Goal: Task Accomplishment & Management: Manage account settings

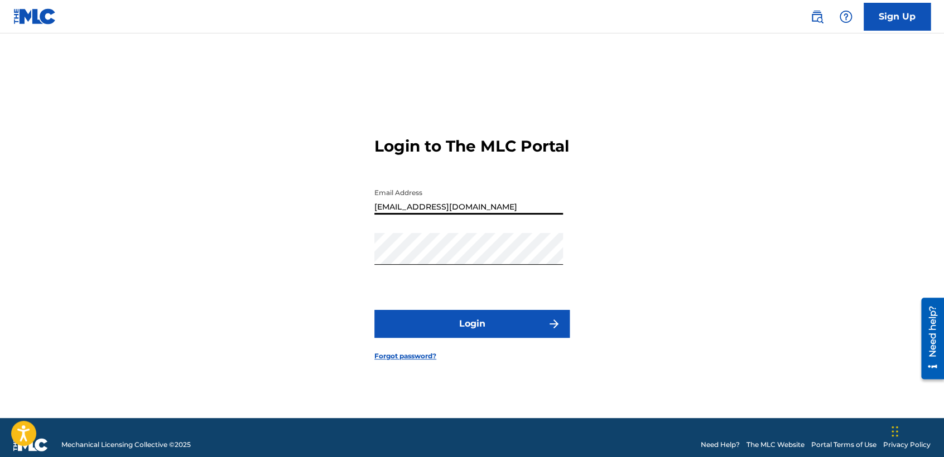
click at [499, 213] on input "[EMAIL_ADDRESS][DOMAIN_NAME]" at bounding box center [468, 199] width 189 height 32
type input "b"
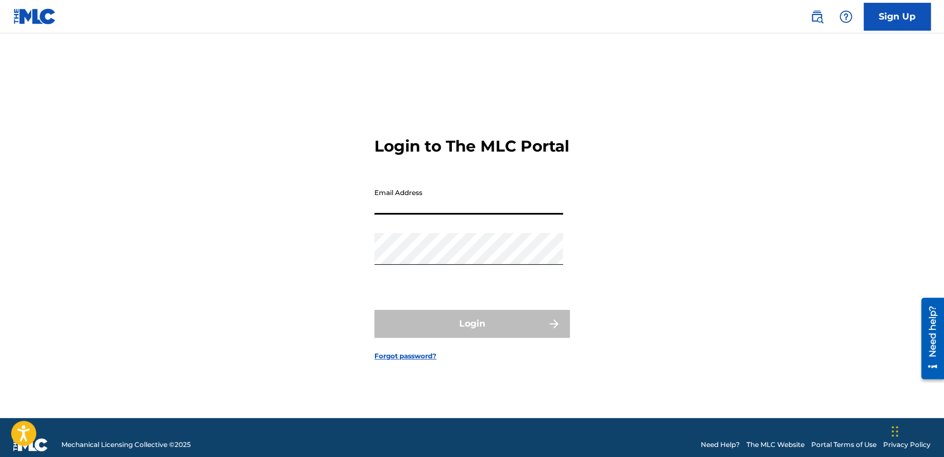
click at [498, 214] on input "Email Address" at bounding box center [468, 199] width 189 height 32
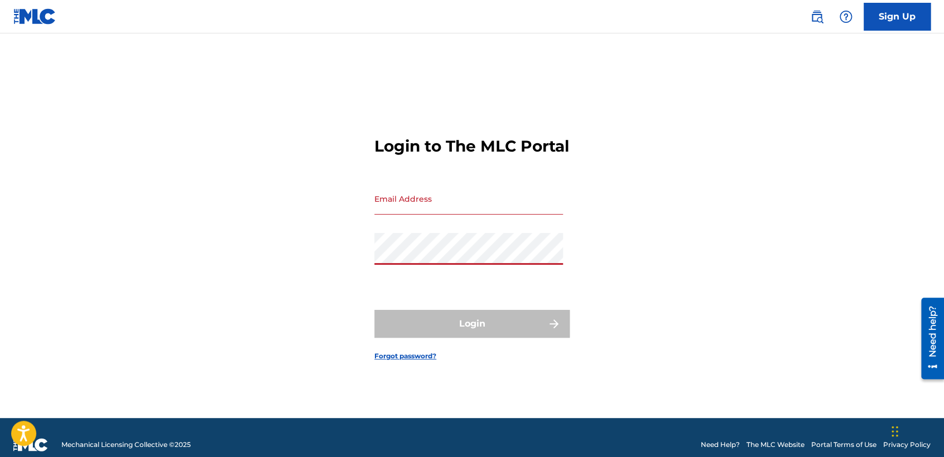
click at [442, 208] on input "Email Address" at bounding box center [468, 199] width 189 height 32
click at [415, 207] on input "Email Address" at bounding box center [468, 199] width 189 height 32
click at [449, 215] on input "[DOMAIN_NAME]" at bounding box center [468, 199] width 189 height 32
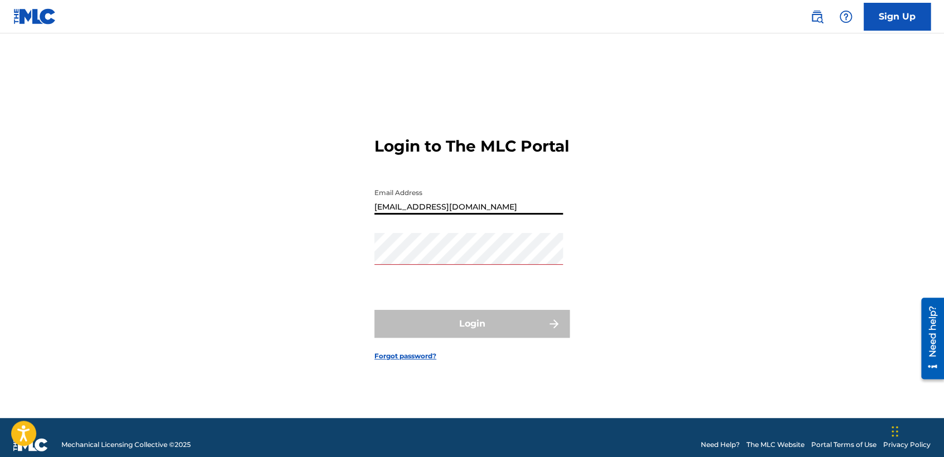
type input "[EMAIL_ADDRESS][DOMAIN_NAME]"
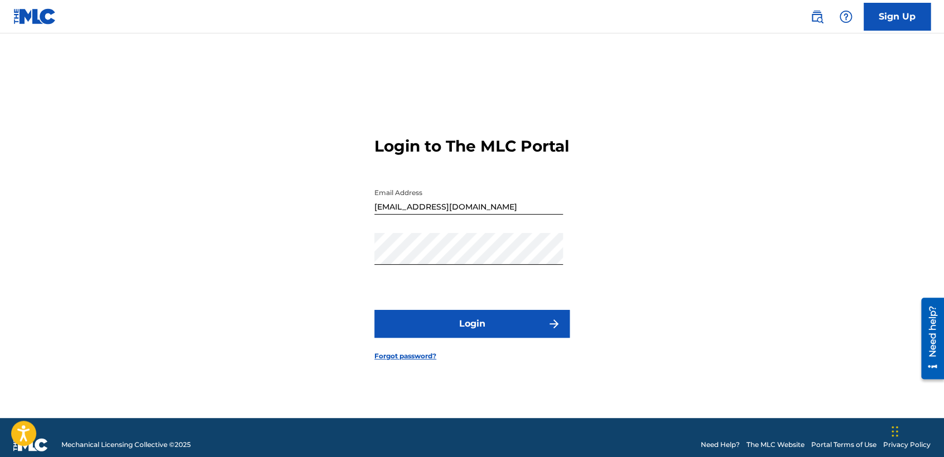
click at [507, 331] on button "Login" at bounding box center [471, 324] width 195 height 28
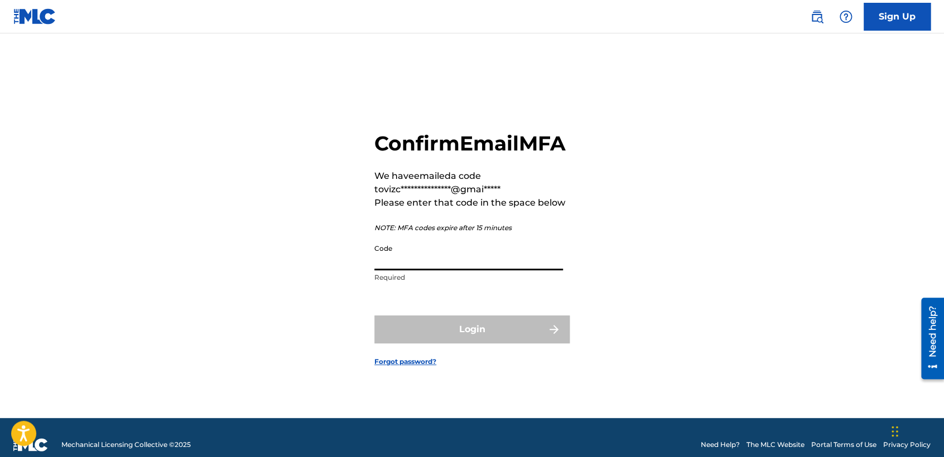
click at [490, 268] on input "Code" at bounding box center [468, 255] width 189 height 32
paste input "051935"
click at [376, 271] on input "051935" at bounding box center [468, 255] width 189 height 32
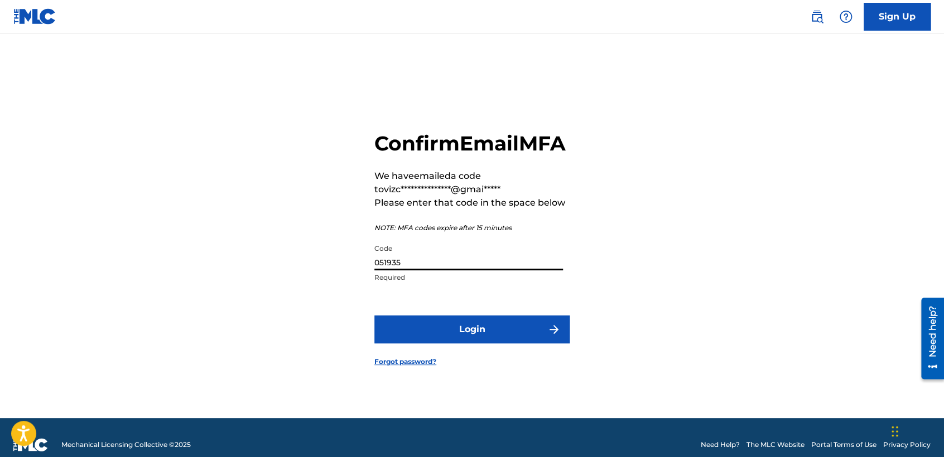
type input "051935"
click at [500, 344] on button "Login" at bounding box center [471, 330] width 195 height 28
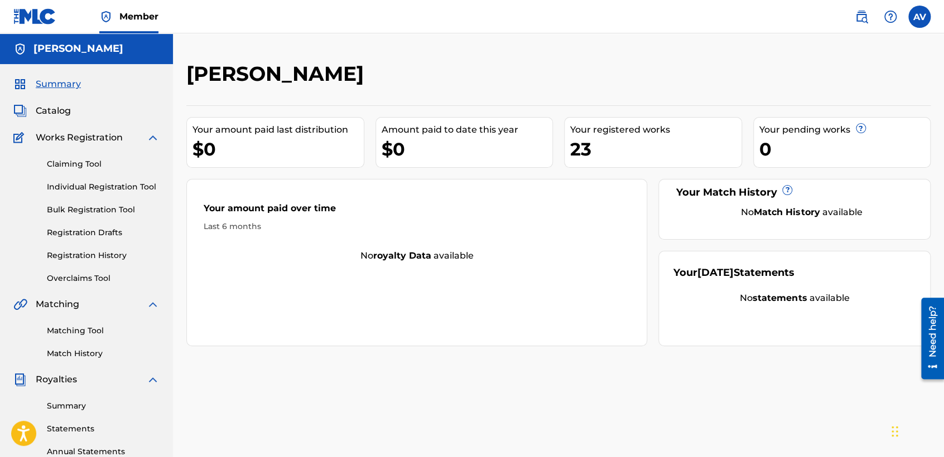
click at [85, 256] on link "Registration History" at bounding box center [103, 256] width 113 height 12
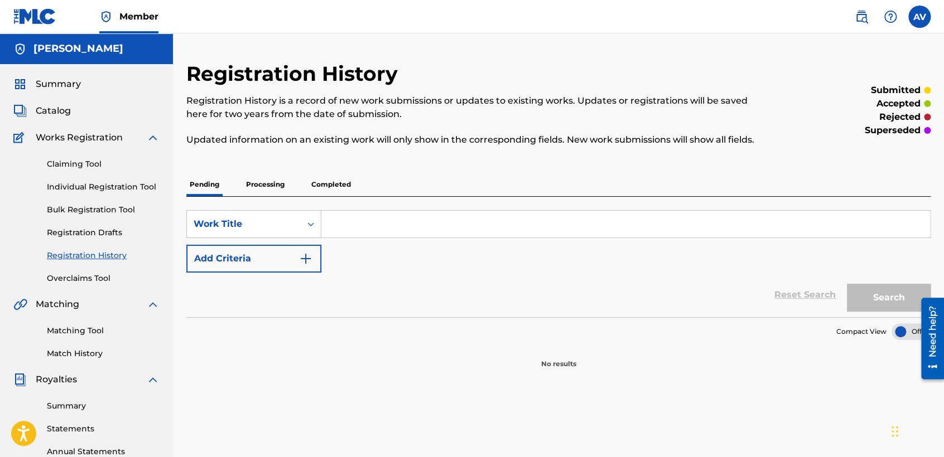
click at [254, 194] on p "Processing" at bounding box center [265, 184] width 45 height 23
click at [339, 167] on div "Registration History Registration History is a record of new work submissions o…" at bounding box center [558, 215] width 744 height 308
click at [338, 177] on p "Completed" at bounding box center [331, 184] width 46 height 23
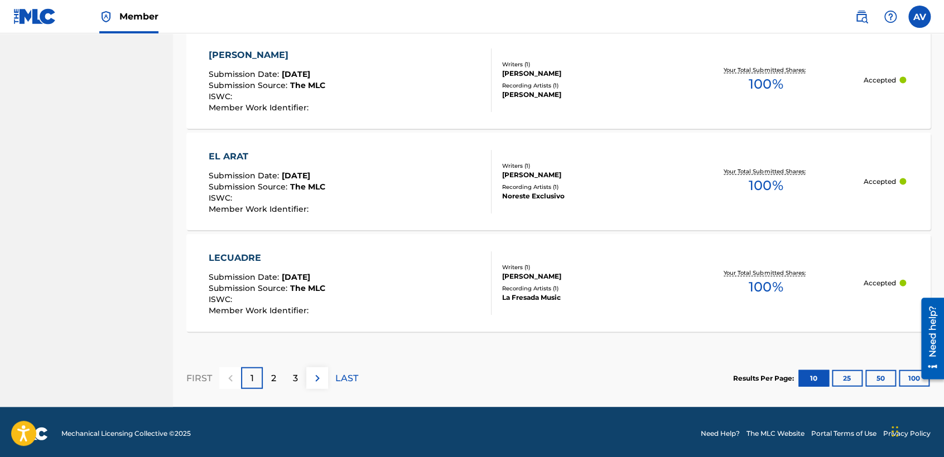
scroll to position [1074, 0]
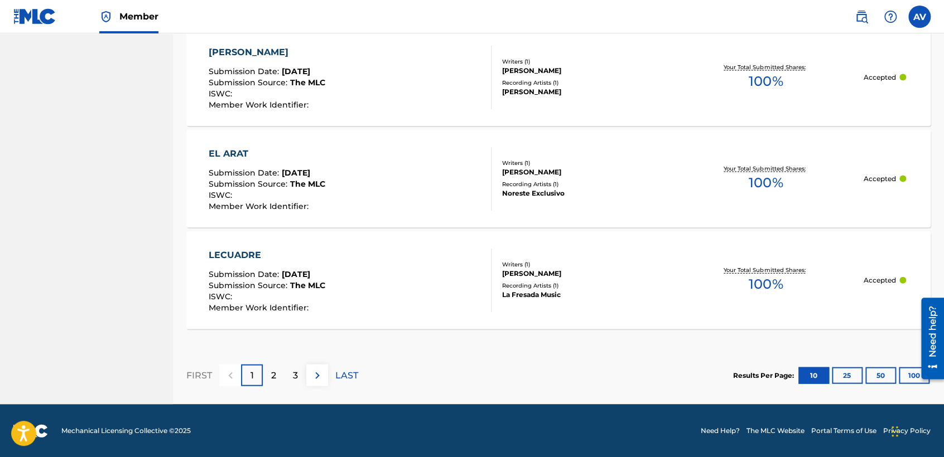
click at [846, 382] on button "25" at bounding box center [847, 376] width 31 height 17
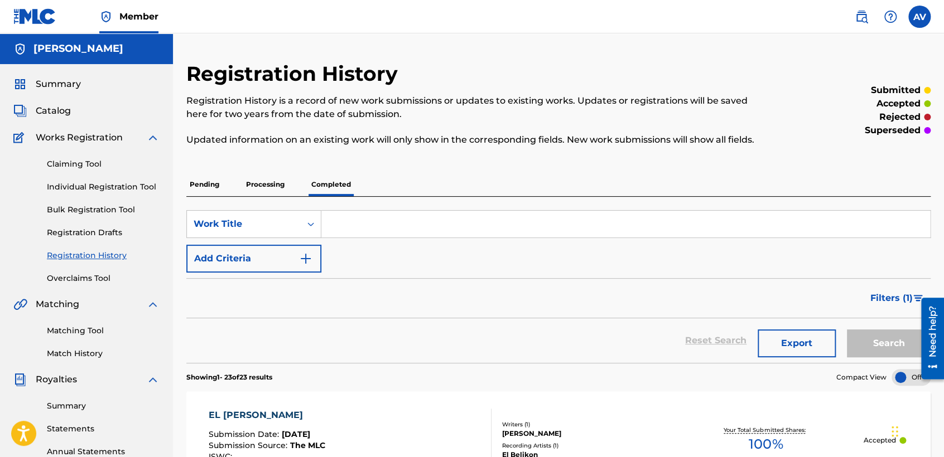
scroll to position [0, 0]
click at [846, 382] on span "Compact View" at bounding box center [861, 378] width 50 height 10
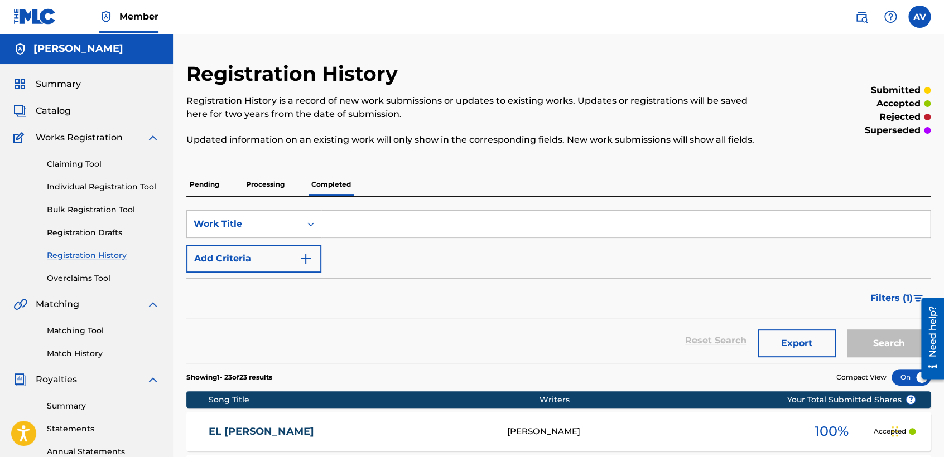
click at [846, 382] on span "Compact View" at bounding box center [861, 378] width 50 height 10
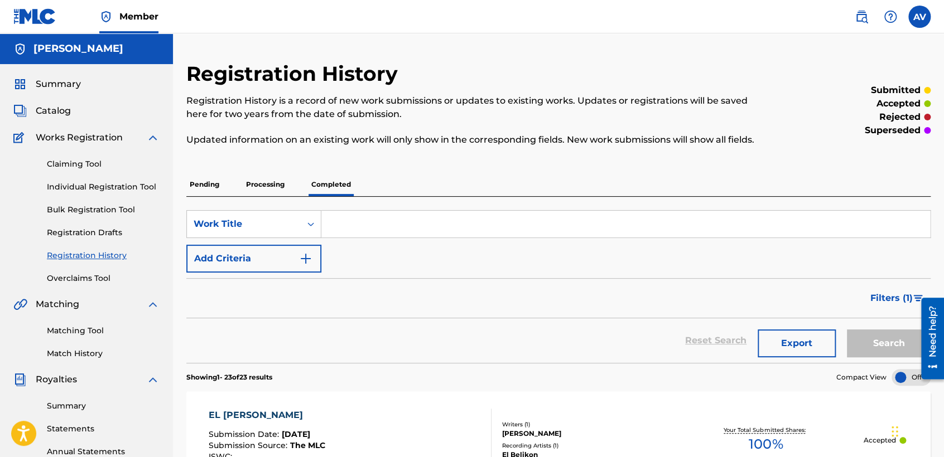
click at [64, 83] on span "Summary" at bounding box center [58, 84] width 45 height 13
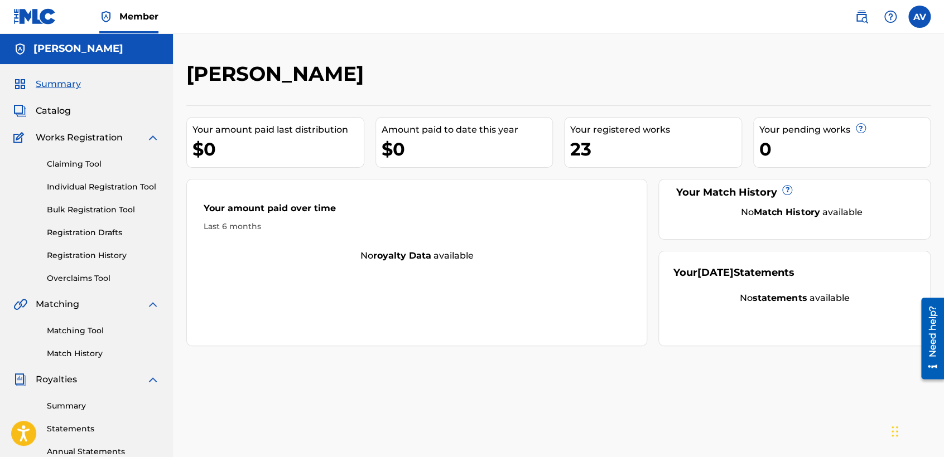
click at [61, 110] on span "Catalog" at bounding box center [53, 110] width 35 height 13
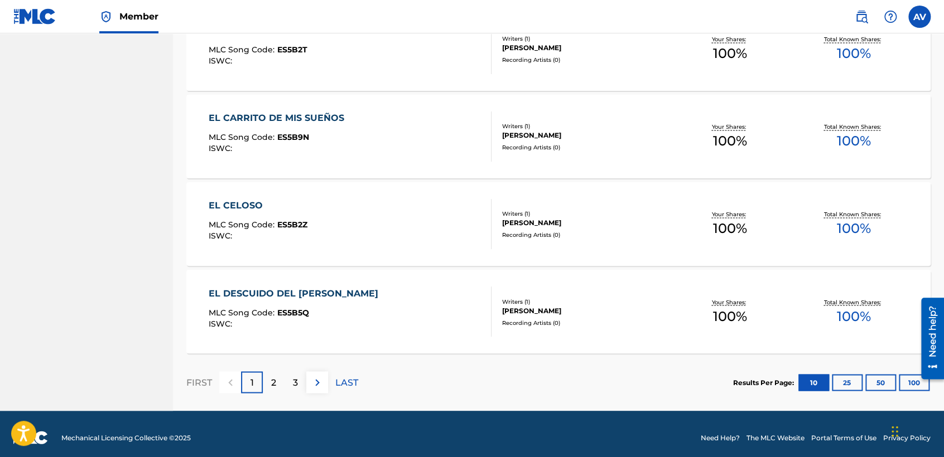
scroll to position [819, 0]
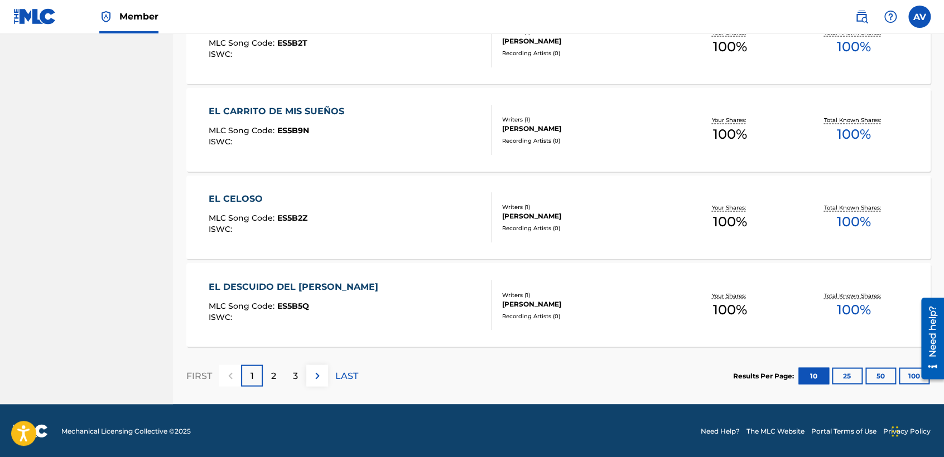
click at [848, 377] on button "25" at bounding box center [847, 376] width 31 height 17
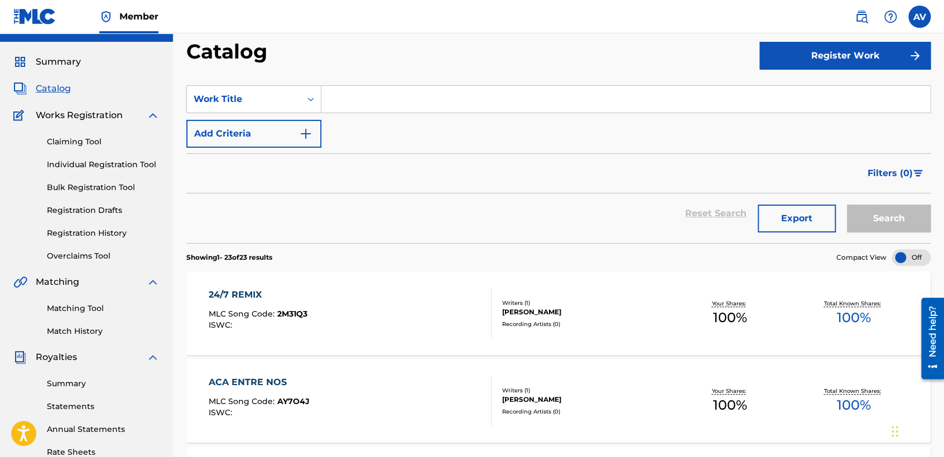
scroll to position [0, 0]
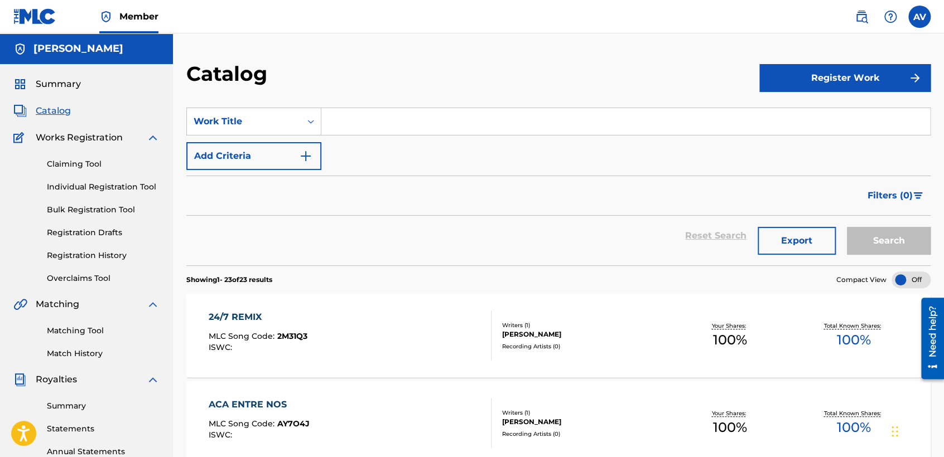
click at [330, 237] on div "Reset Search Export Search" at bounding box center [558, 236] width 744 height 40
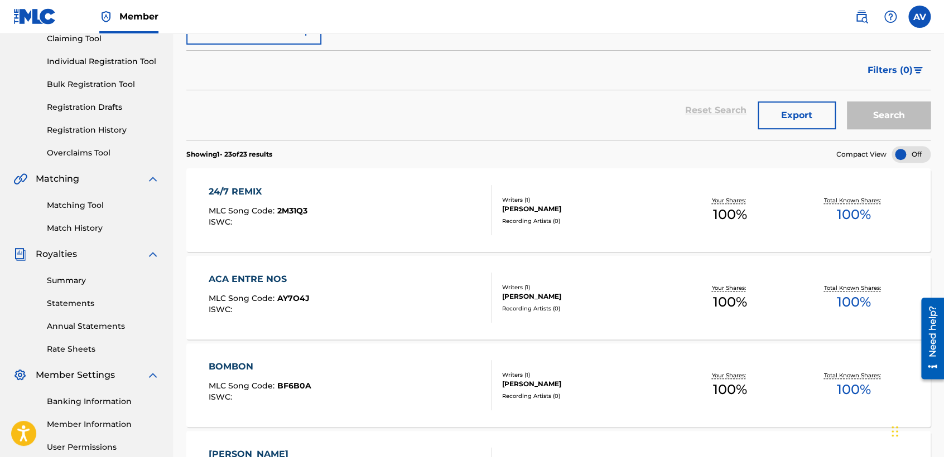
scroll to position [124, 0]
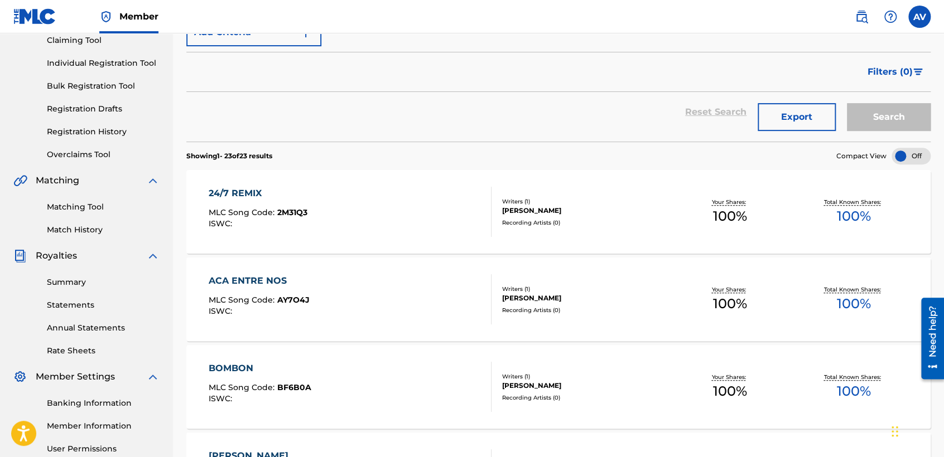
click at [83, 157] on link "Overclaims Tool" at bounding box center [103, 155] width 113 height 12
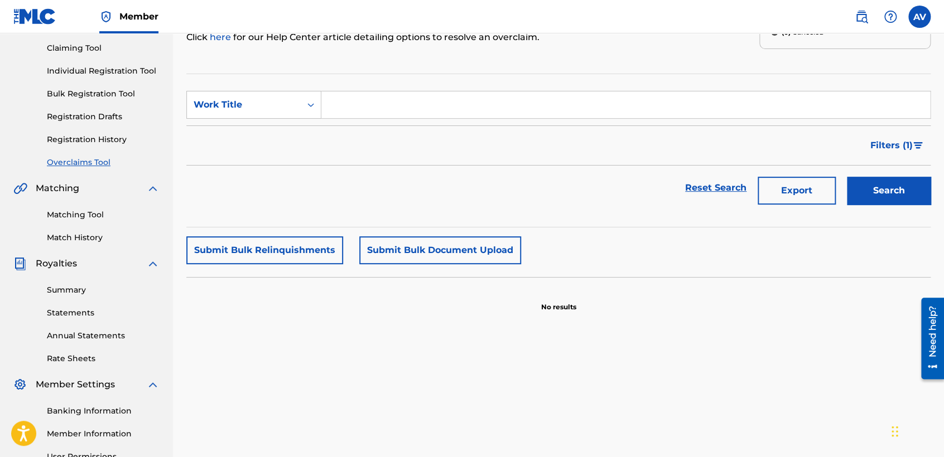
scroll to position [99, 0]
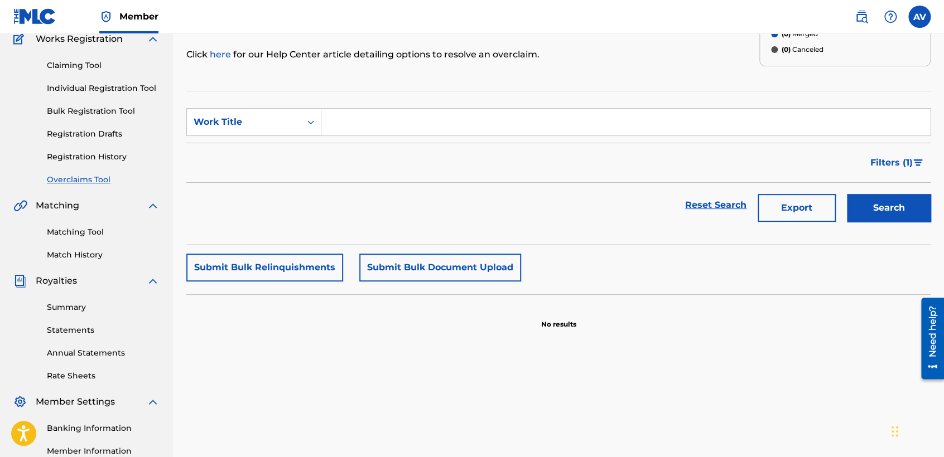
click at [83, 157] on link "Registration History" at bounding box center [103, 157] width 113 height 12
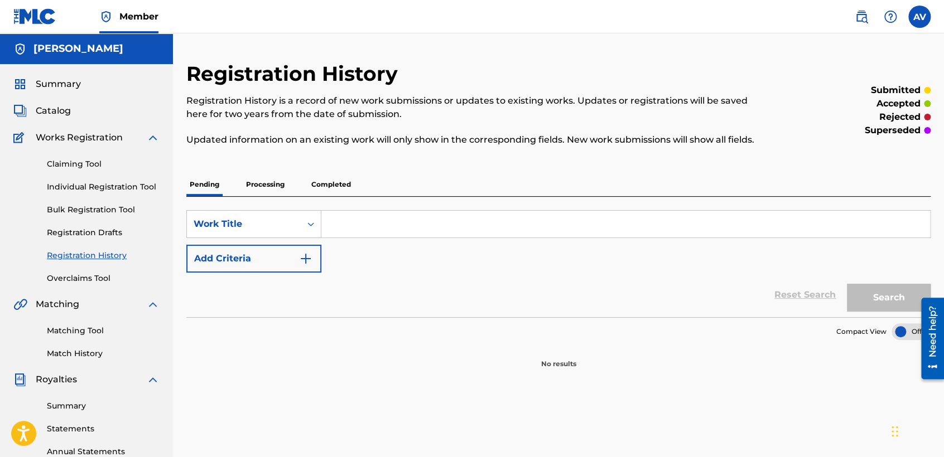
click at [78, 225] on div "Claiming Tool Individual Registration Tool Bulk Registration Tool Registration …" at bounding box center [86, 215] width 146 height 140
click at [73, 237] on link "Registration Drafts" at bounding box center [103, 233] width 113 height 12
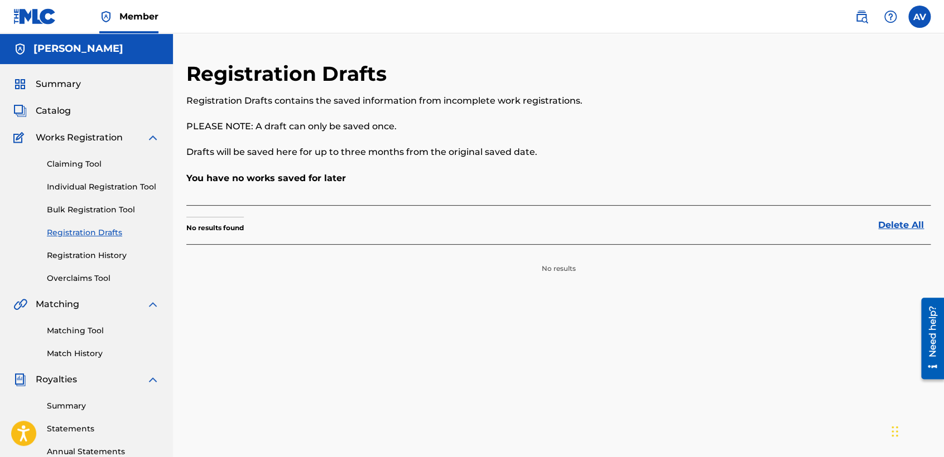
click at [915, 13] on label at bounding box center [919, 17] width 22 height 22
click at [919, 17] on input "AV [PERSON_NAME] [EMAIL_ADDRESS][DOMAIN_NAME] Notification Preferences Profile …" at bounding box center [919, 17] width 0 height 0
click at [812, 142] on link "Profile" at bounding box center [809, 139] width 22 height 10
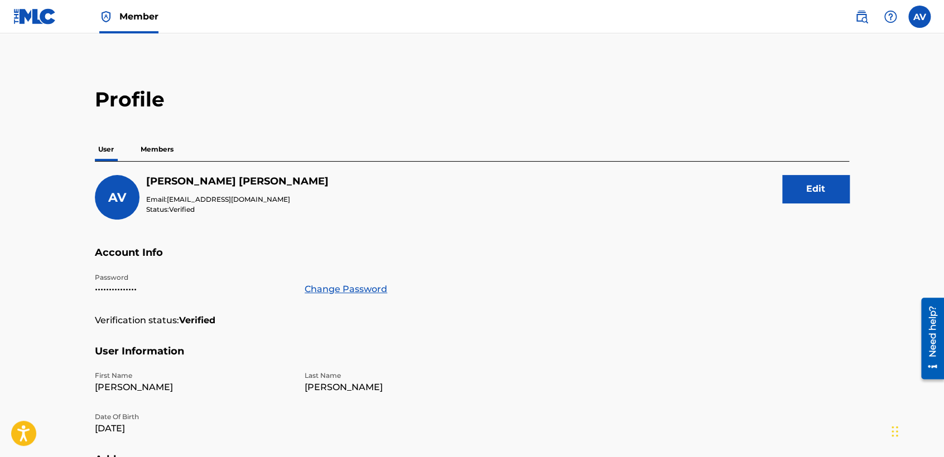
click at [810, 189] on button "Edit" at bounding box center [815, 189] width 67 height 28
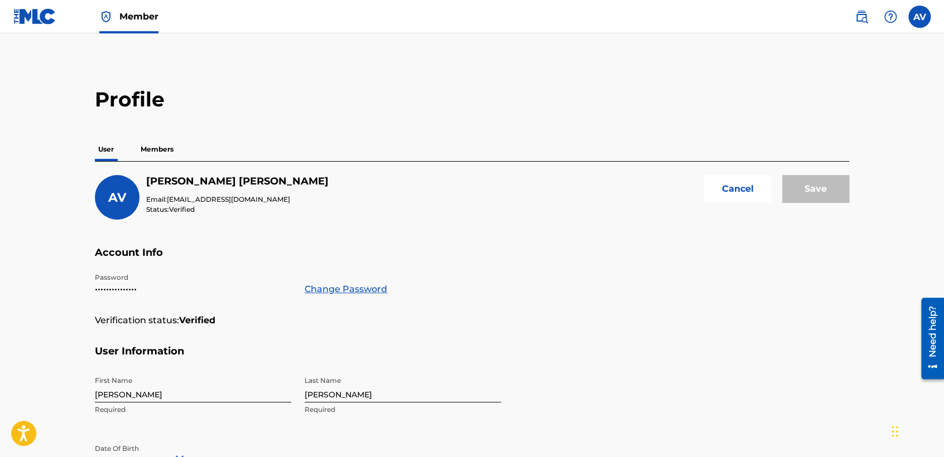
click at [338, 399] on input "[PERSON_NAME]" at bounding box center [403, 387] width 196 height 32
type input "[PERSON_NAME]"
click at [825, 193] on input "Save" at bounding box center [815, 189] width 67 height 28
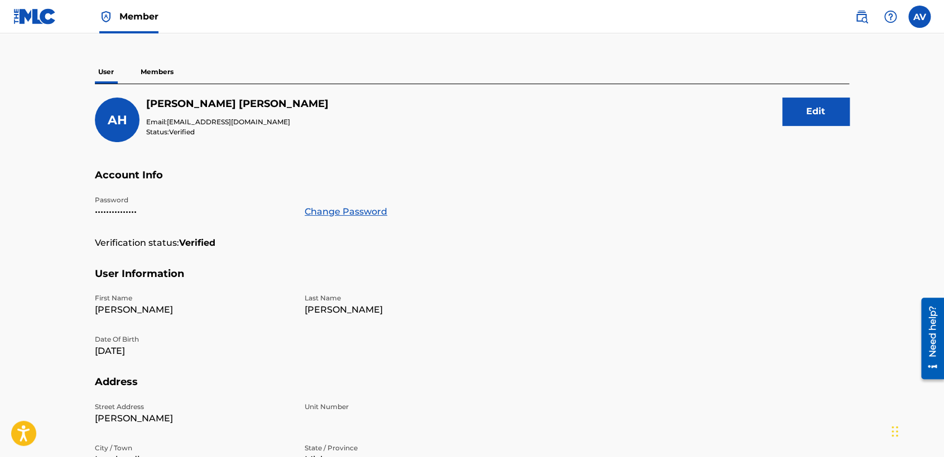
scroll to position [45, 0]
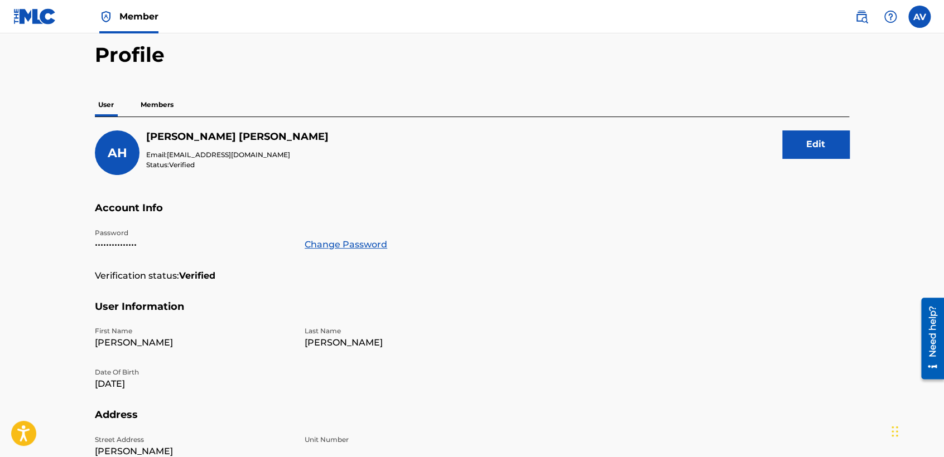
click at [36, 4] on link at bounding box center [34, 16] width 43 height 33
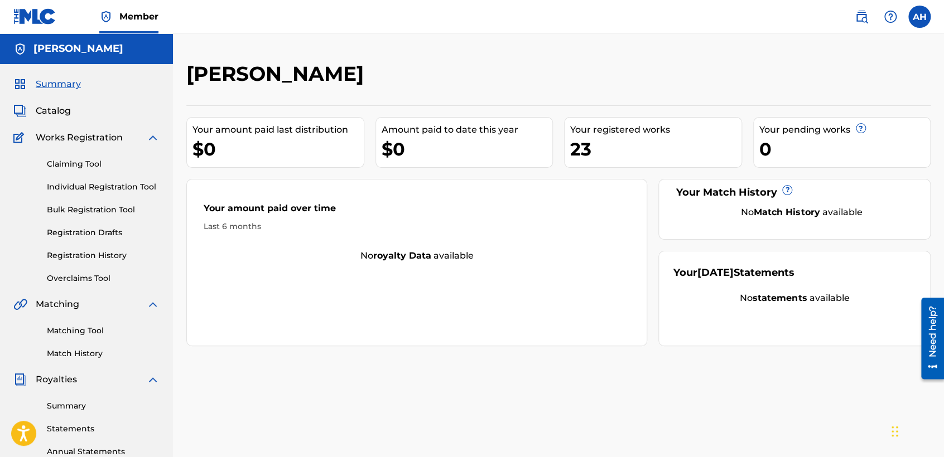
click at [72, 426] on link "Statements" at bounding box center [103, 429] width 113 height 12
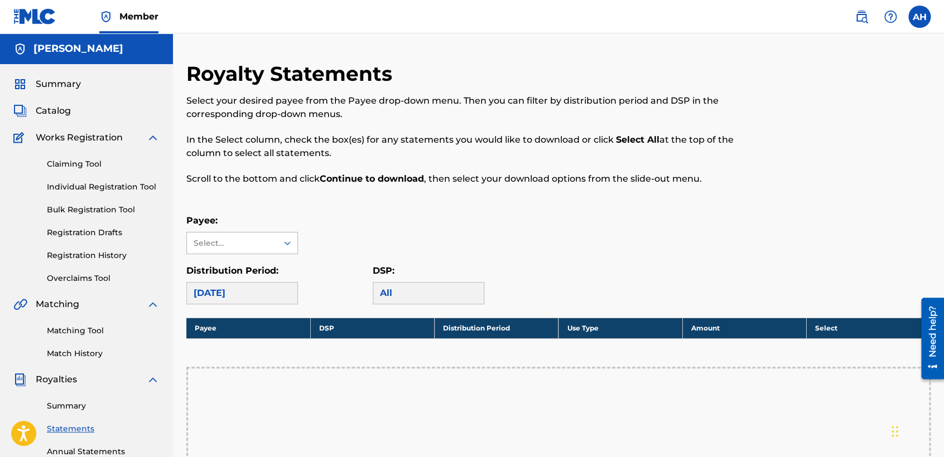
click at [267, 246] on div "Select..." at bounding box center [232, 244] width 76 height 12
click at [262, 287] on div "[DATE]" at bounding box center [242, 293] width 112 height 22
click at [60, 76] on div "Summary Catalog Works Registration Claiming Tool Individual Registration Tool B…" at bounding box center [86, 351] width 173 height 574
click at [60, 80] on span "Summary" at bounding box center [58, 84] width 45 height 13
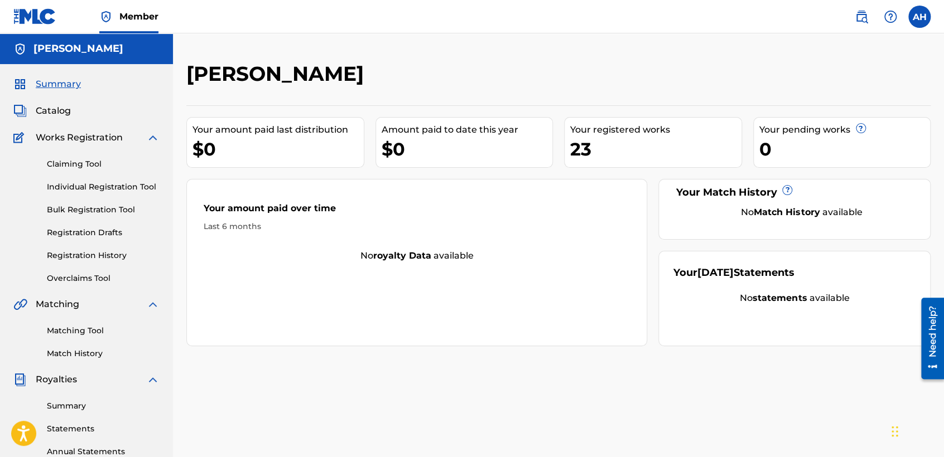
click at [630, 141] on div "23" at bounding box center [655, 149] width 171 height 25
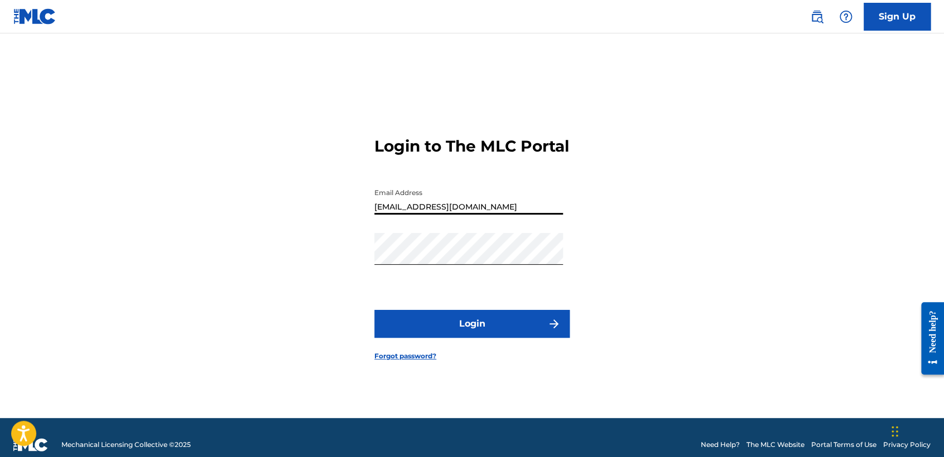
drag, startPoint x: 490, startPoint y: 208, endPoint x: 328, endPoint y: 220, distance: 162.9
click at [328, 220] on div "Login to The MLC Portal Email Address [EMAIL_ADDRESS][DOMAIN_NAME] Password Log…" at bounding box center [471, 239] width 781 height 357
type input "[EMAIL_ADDRESS][DOMAIN_NAME]"
drag, startPoint x: 255, startPoint y: 263, endPoint x: 202, endPoint y: 280, distance: 55.4
click at [202, 280] on div "Login to The MLC Portal Email Address vizcainorosasalexis@gmail.com Password Lo…" at bounding box center [471, 239] width 781 height 357
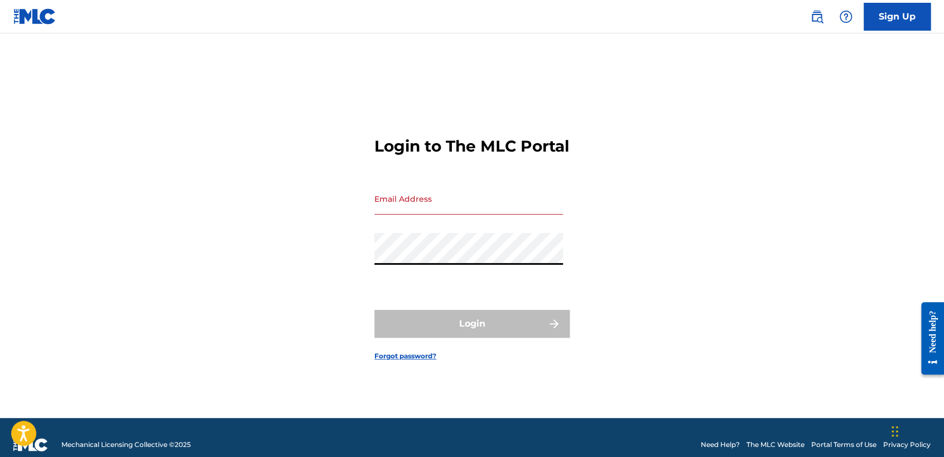
click at [328, 258] on div "Login to The MLC Portal Email Address Password Login Forgot password?" at bounding box center [471, 239] width 781 height 357
click at [482, 215] on input "Email Address" at bounding box center [468, 199] width 189 height 32
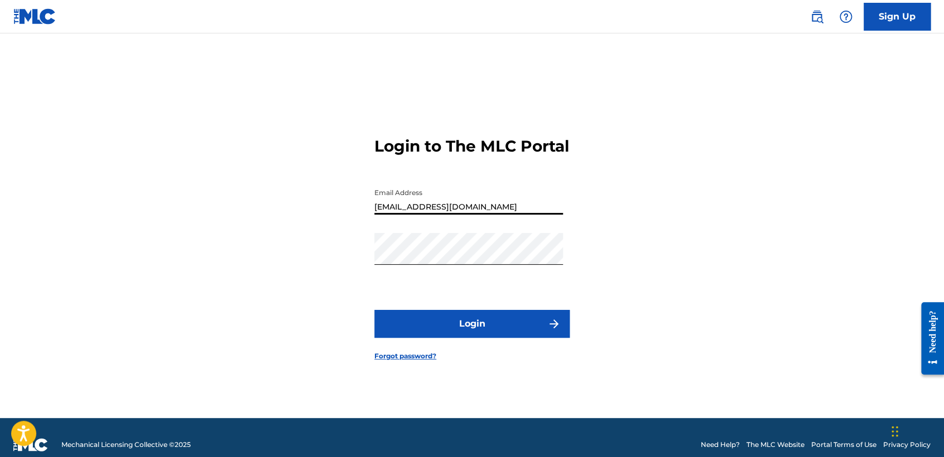
type input "orpinedagerman1@gmail.com"
click at [378, 328] on button "Login" at bounding box center [471, 324] width 195 height 28
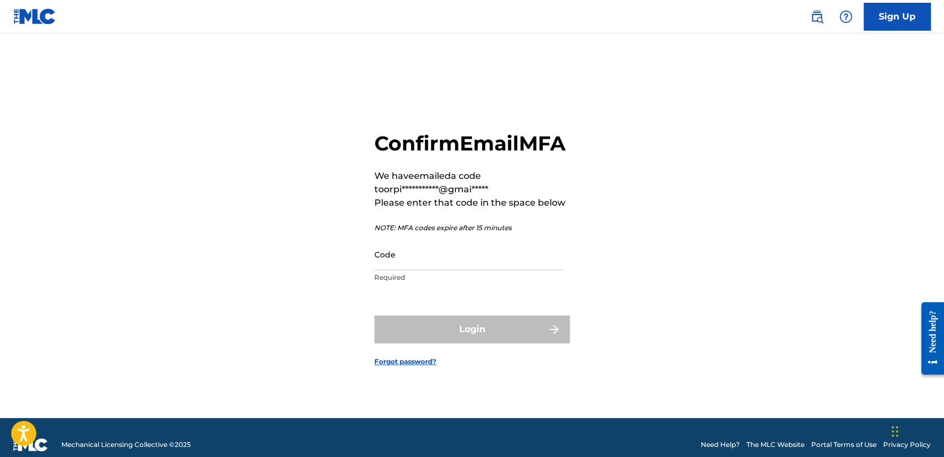
click at [437, 260] on input "Code" at bounding box center [468, 255] width 189 height 32
drag, startPoint x: 390, startPoint y: 283, endPoint x: 387, endPoint y: 277, distance: 6.7
click at [387, 271] on input "Code" at bounding box center [468, 255] width 189 height 32
paste input "358873"
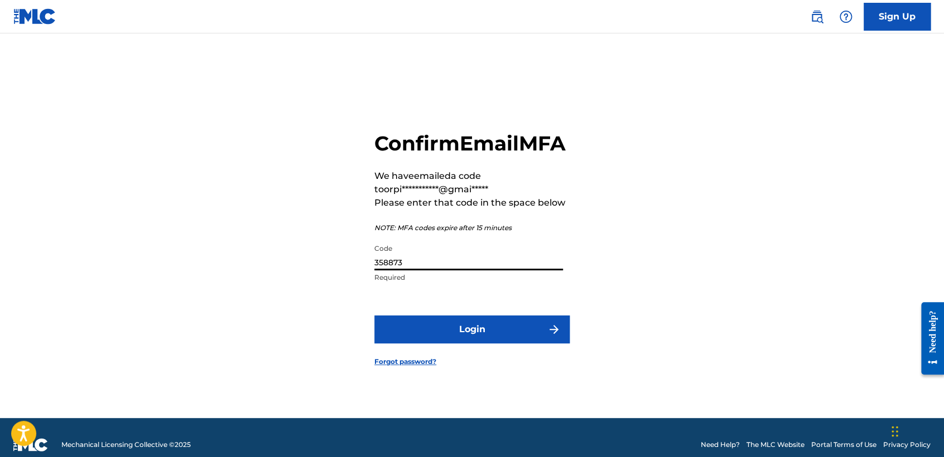
type input "358873"
click at [477, 328] on button "Login" at bounding box center [471, 330] width 195 height 28
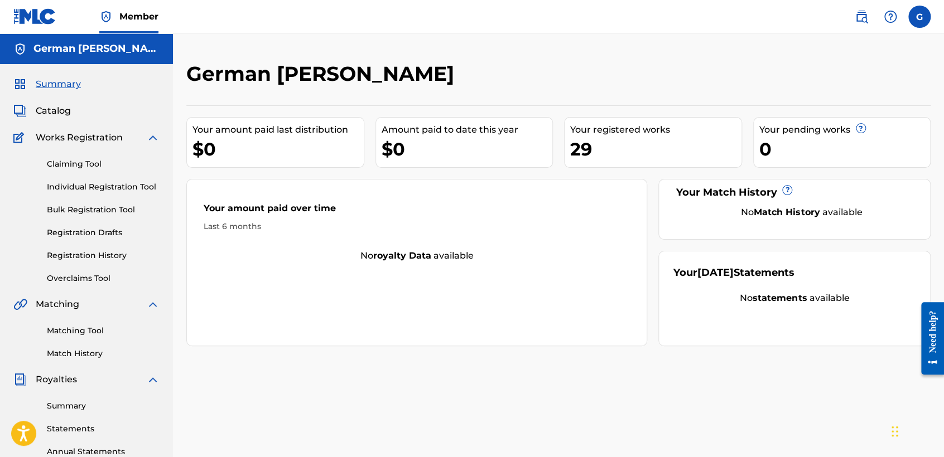
click at [90, 278] on link "Overclaims Tool" at bounding box center [103, 279] width 113 height 12
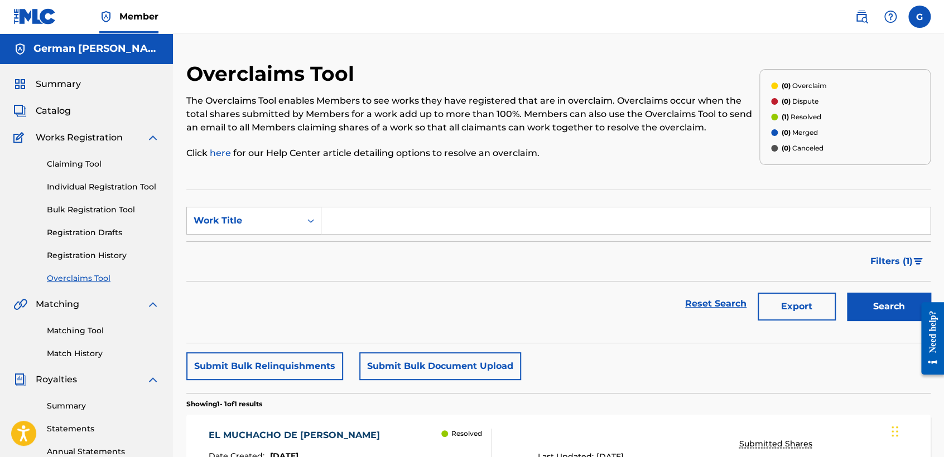
click at [500, 298] on div "Reset Search Export Search" at bounding box center [558, 304] width 744 height 45
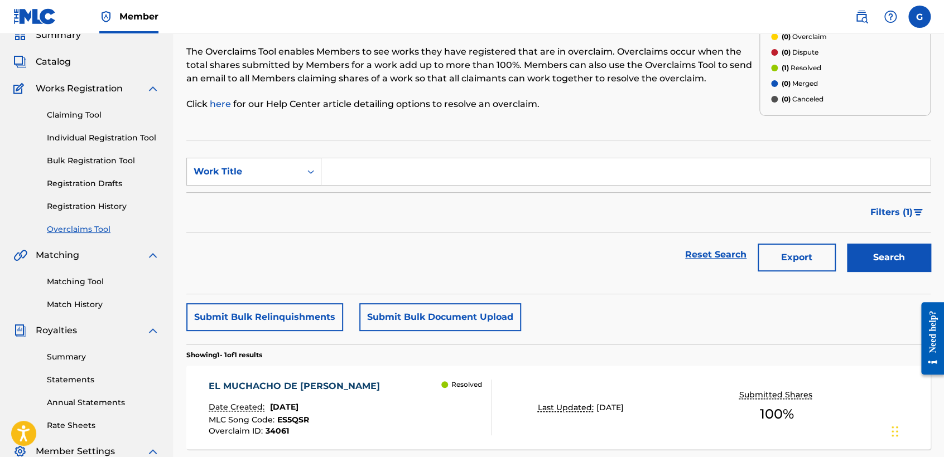
scroll to position [11, 0]
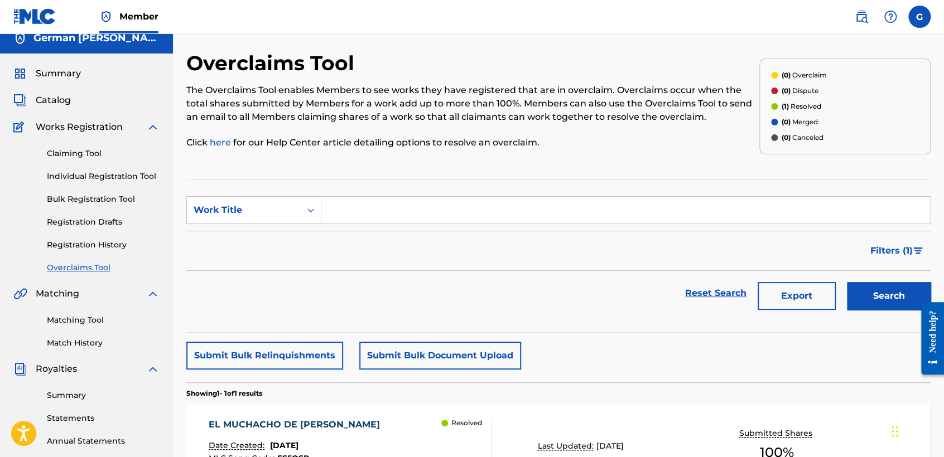
click at [107, 242] on link "Registration History" at bounding box center [103, 245] width 113 height 12
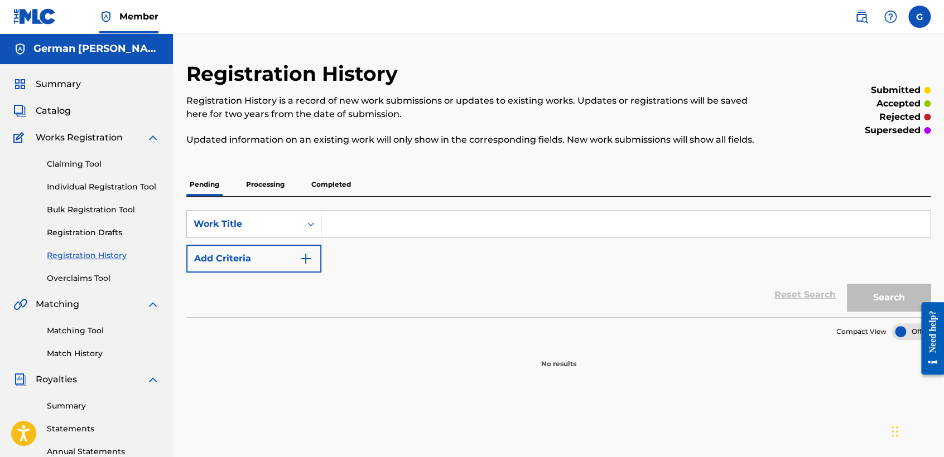
click at [113, 237] on link "Registration Drafts" at bounding box center [103, 233] width 113 height 12
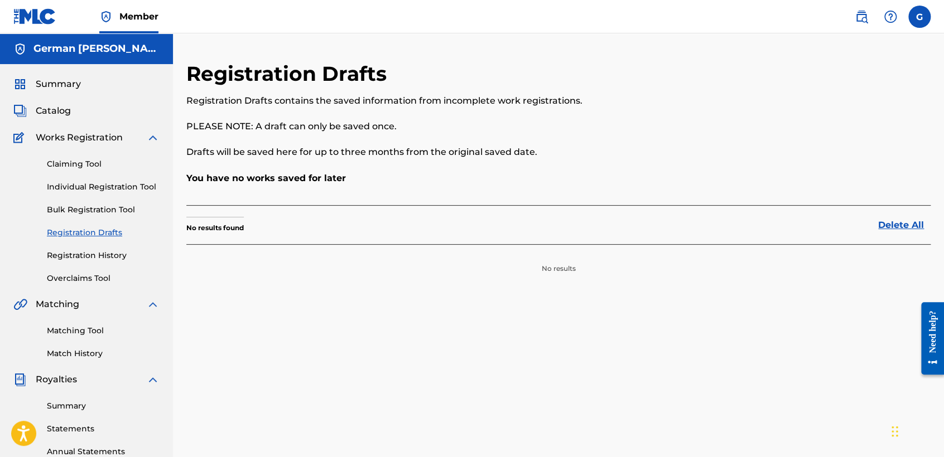
click at [123, 213] on link "Bulk Registration Tool" at bounding box center [103, 210] width 113 height 12
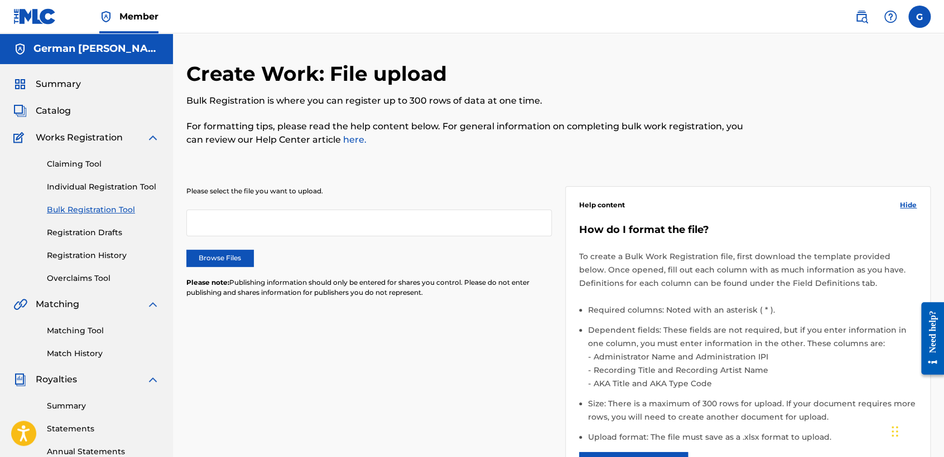
click at [134, 193] on div "Claiming Tool Individual Registration Tool Bulk Registration Tool Registration …" at bounding box center [86, 215] width 146 height 140
click at [92, 156] on div "Claiming Tool Individual Registration Tool Bulk Registration Tool Registration …" at bounding box center [86, 215] width 146 height 140
click at [94, 130] on div "Summary Catalog Works Registration Claiming Tool Individual Registration Tool B…" at bounding box center [86, 351] width 173 height 574
click at [89, 137] on span "Works Registration" at bounding box center [79, 137] width 87 height 13
click at [71, 78] on span "Summary" at bounding box center [58, 84] width 45 height 13
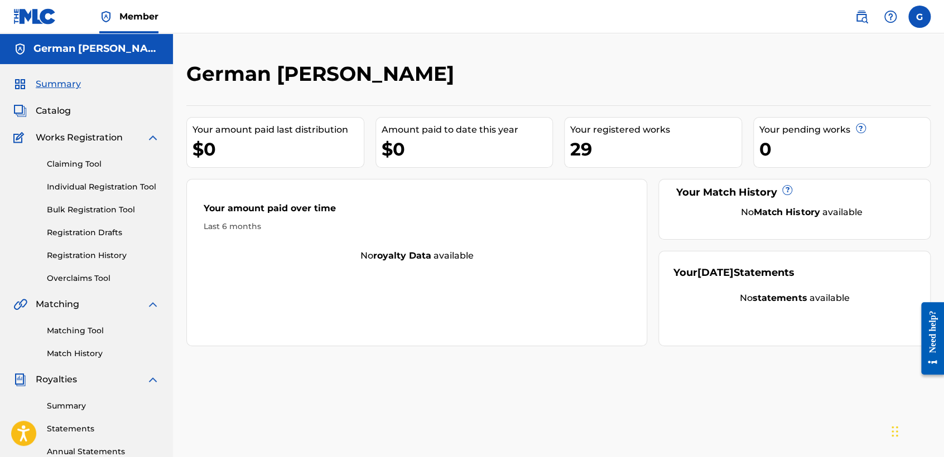
click at [921, 18] on label at bounding box center [919, 17] width 22 height 22
click at [919, 17] on input "G German Hernnadez orpinedagerman1@gmail.com Notification Preferences Profile L…" at bounding box center [919, 17] width 0 height 0
click at [808, 158] on p "Log out" at bounding box center [811, 158] width 26 height 10
click at [919, 17] on input "G German Hernnadez orpinedagerman1@gmail.com Notification Preferences Profile L…" at bounding box center [919, 17] width 0 height 0
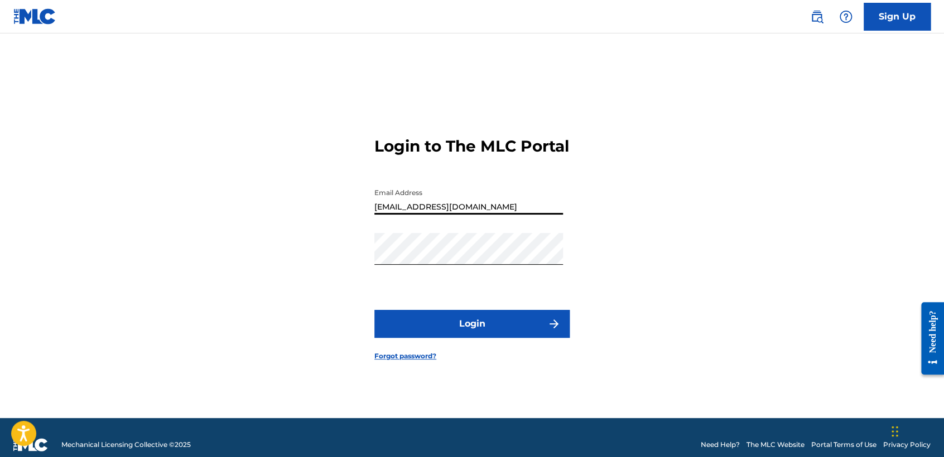
click at [509, 215] on input "[EMAIL_ADDRESS][DOMAIN_NAME]" at bounding box center [468, 199] width 189 height 32
type input "b"
type input "orpinedagerman1@gmail.com"
click at [489, 233] on div "Email Address orpinedagerman1@gmail.com" at bounding box center [468, 208] width 189 height 50
click at [396, 328] on button "Login" at bounding box center [471, 324] width 195 height 28
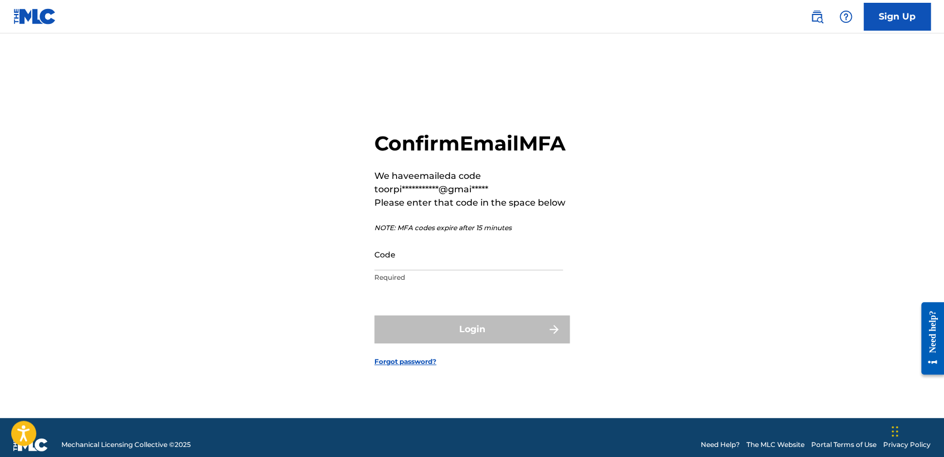
click at [450, 271] on input "Code" at bounding box center [468, 255] width 189 height 32
paste input "780272"
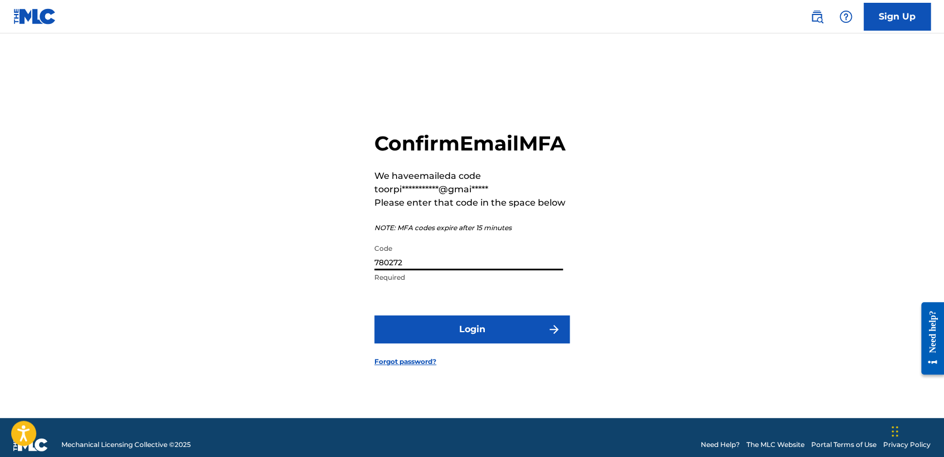
type input "780272"
click at [523, 344] on button "Login" at bounding box center [471, 330] width 195 height 28
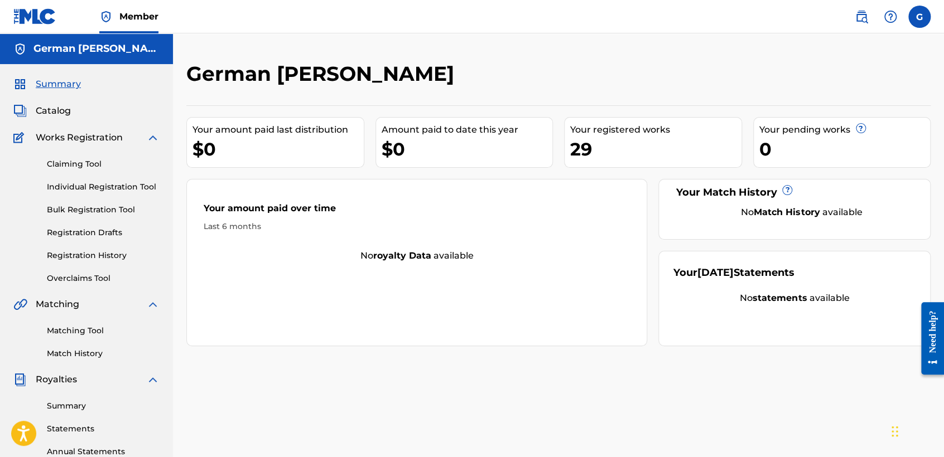
click at [897, 18] on div at bounding box center [890, 17] width 22 height 22
click at [924, 16] on label at bounding box center [919, 17] width 22 height 22
click at [919, 17] on input "G German Hernnadez orpinedagerman1@gmail.com Notification Preferences Profile L…" at bounding box center [919, 17] width 0 height 0
click at [813, 138] on link "Profile" at bounding box center [809, 139] width 22 height 10
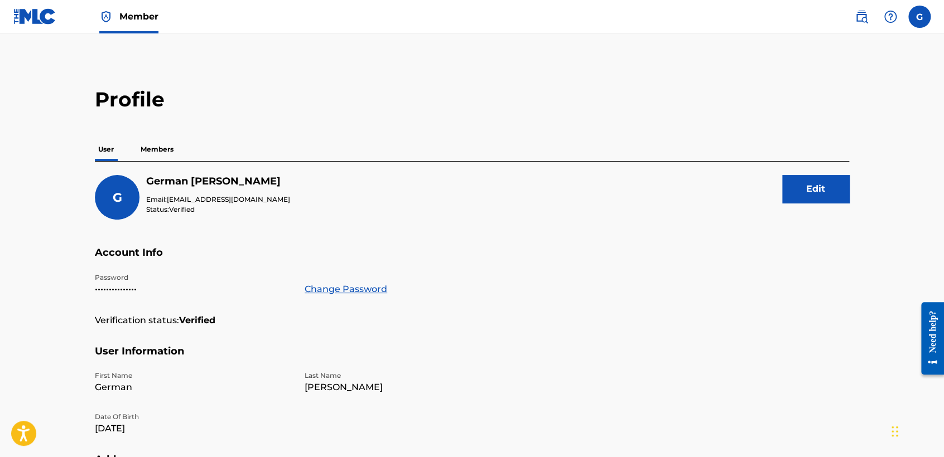
click at [170, 150] on p "Members" at bounding box center [157, 149] width 40 height 23
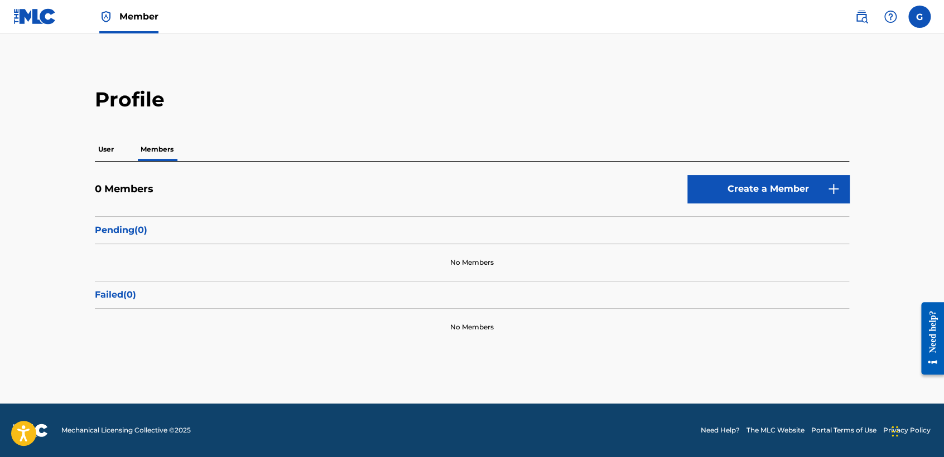
click at [102, 146] on p "User" at bounding box center [106, 149] width 22 height 23
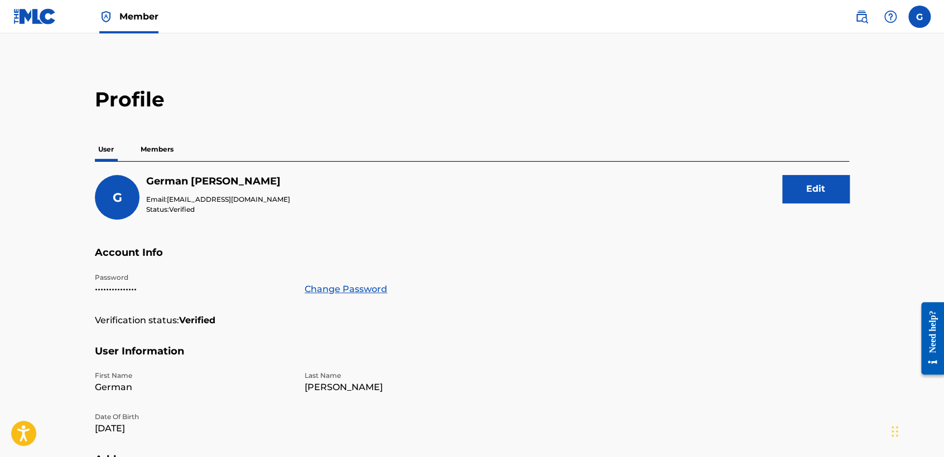
click at [315, 239] on div "G German Hernnadez Email: orpinedagerman1@gmail.com Status: Verified Edit" at bounding box center [472, 210] width 754 height 71
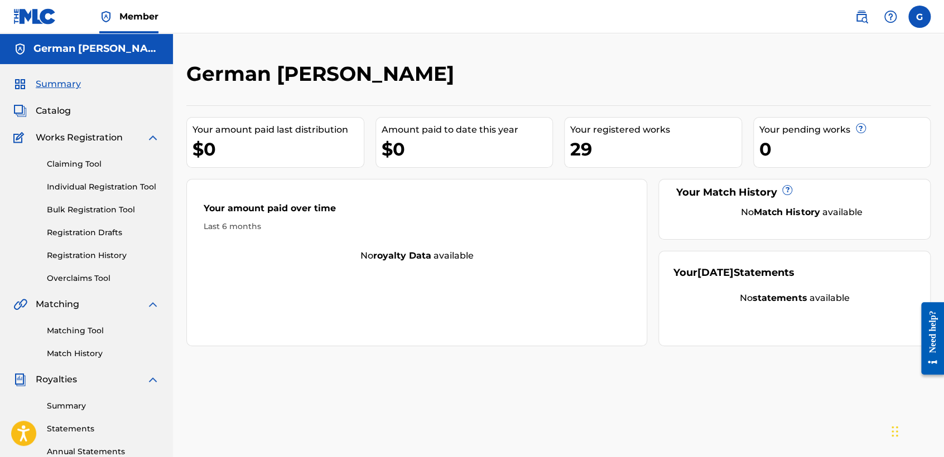
click at [71, 430] on link "Statements" at bounding box center [103, 429] width 113 height 12
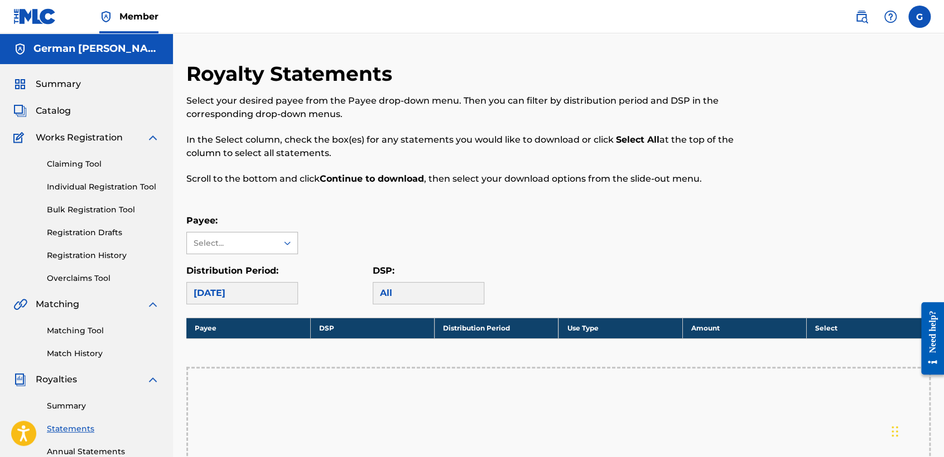
click at [258, 251] on div "Select..." at bounding box center [232, 243] width 90 height 21
click at [257, 279] on div "Distribution Period: September 2025" at bounding box center [242, 284] width 112 height 40
click at [254, 291] on div "[DATE]" at bounding box center [242, 293] width 112 height 22
drag, startPoint x: 407, startPoint y: 154, endPoint x: 369, endPoint y: 182, distance: 47.5
click at [369, 182] on div "Select your desired payee from the Payee drop-down menu. Then you can filter by…" at bounding box center [472, 139] width 573 height 91
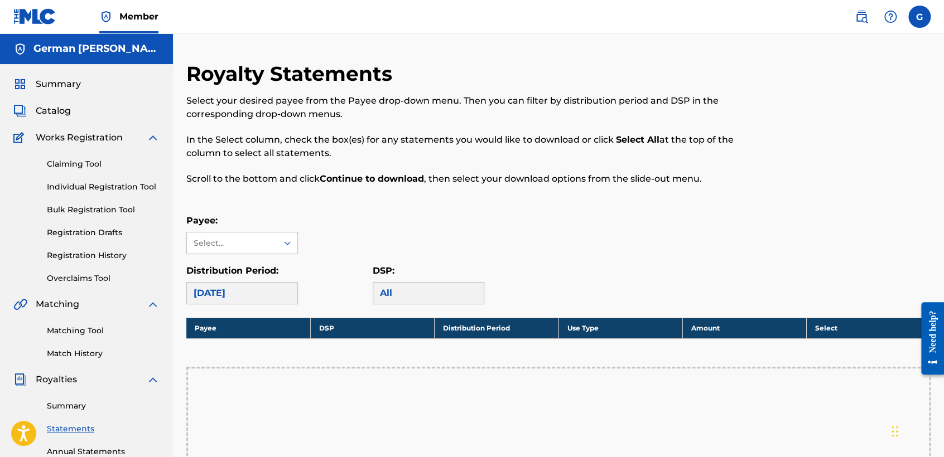
drag, startPoint x: 369, startPoint y: 182, endPoint x: 453, endPoint y: 60, distance: 148.0
click at [453, 60] on div "Royalty Statements Select your desired payee from the Payee drop-down menu. The…" at bounding box center [558, 379] width 771 height 692
